Goal: Complete application form

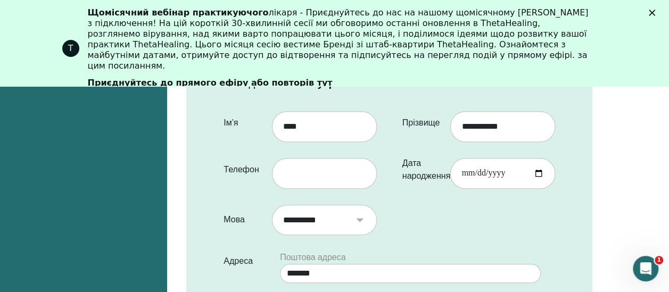
scroll to position [307, 0]
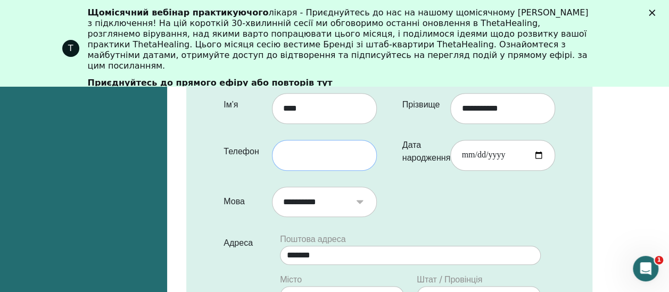
click at [324, 148] on input "text" at bounding box center [324, 155] width 105 height 31
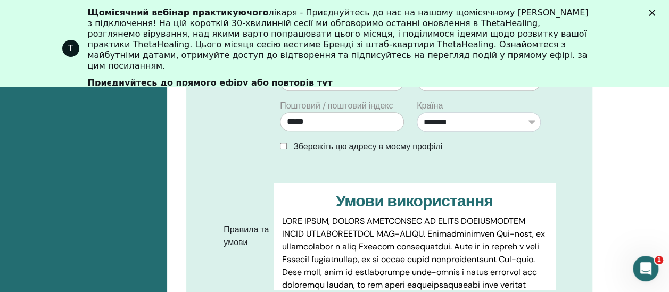
scroll to position [532, 0]
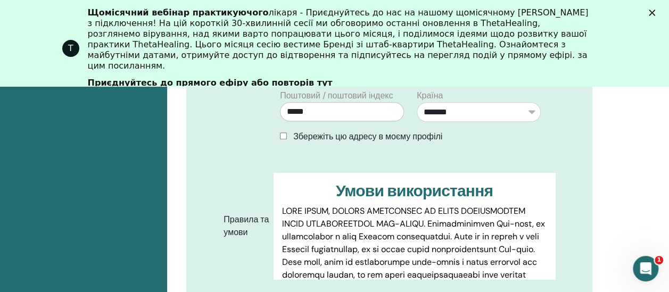
type input "**********"
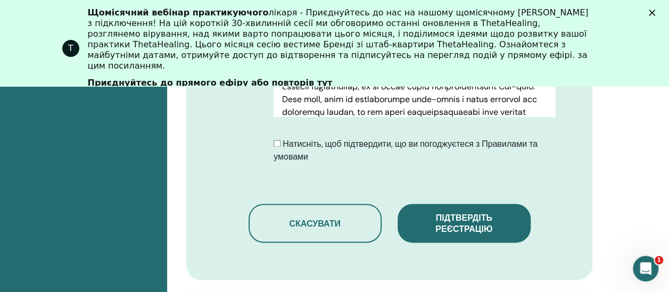
scroll to position [697, 0]
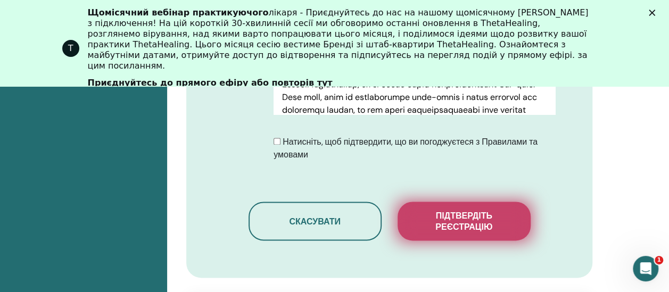
click at [471, 207] on button "Підтвердіть реєстрацію" at bounding box center [463, 221] width 133 height 39
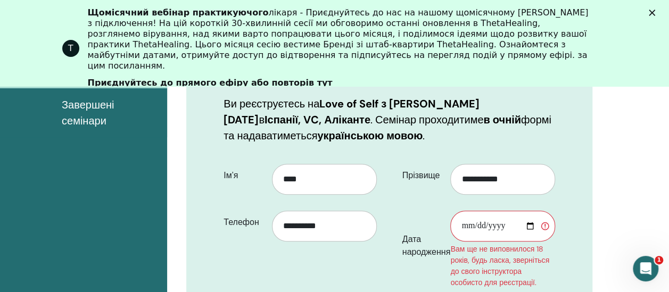
scroll to position [241, 0]
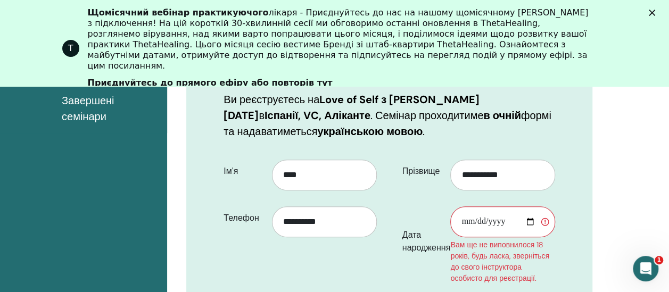
click at [497, 219] on input "Дата народження" at bounding box center [502, 221] width 105 height 31
click at [462, 222] on input "Дата народження" at bounding box center [502, 221] width 105 height 31
type input "**********"
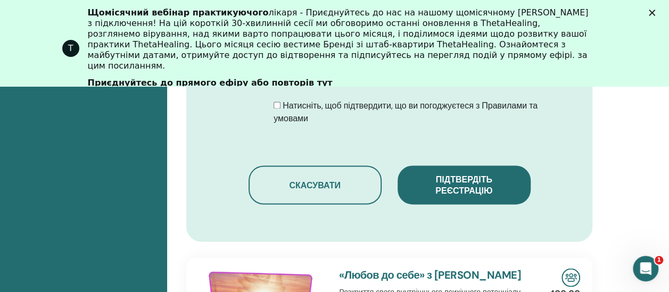
scroll to position [836, 0]
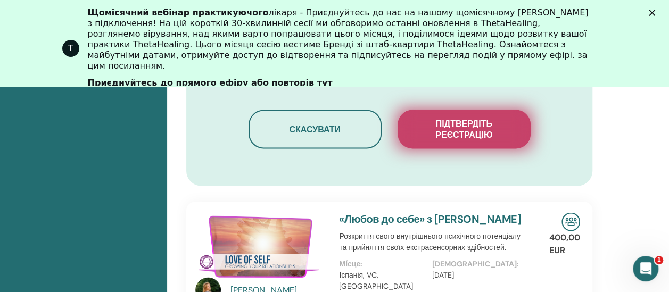
click at [473, 138] on span "Підтвердіть реєстрацію" at bounding box center [464, 129] width 106 height 22
